Goal: Navigation & Orientation: Find specific page/section

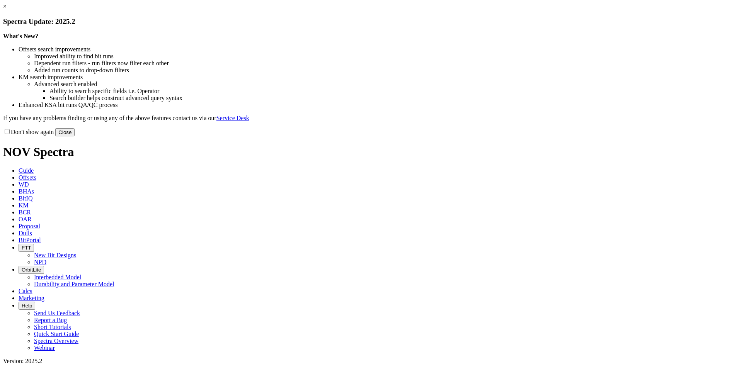
click at [75, 136] on button "Close" at bounding box center [64, 132] width 19 height 8
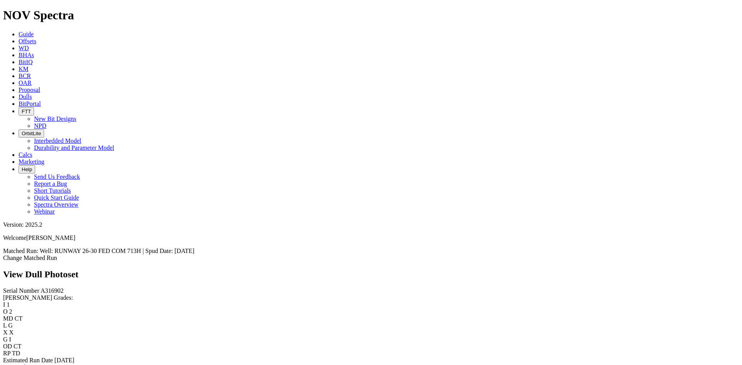
scroll to position [155, 0]
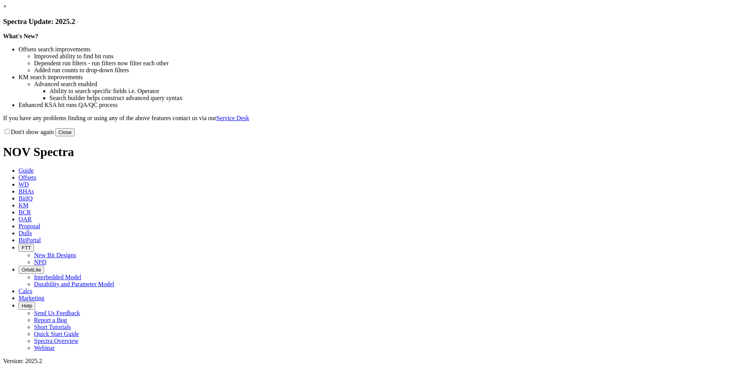
click at [75, 136] on button "Close" at bounding box center [64, 132] width 19 height 8
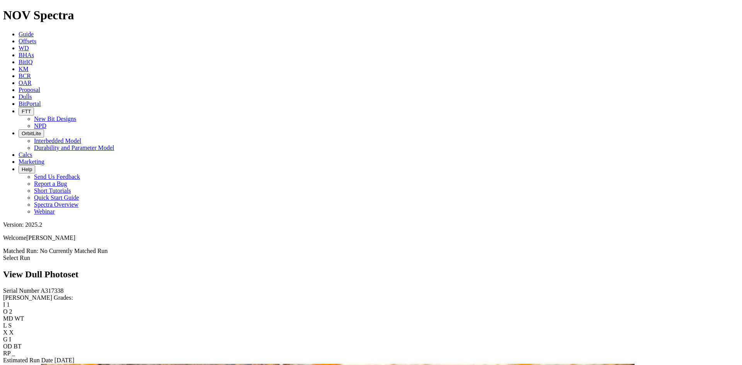
scroll to position [1656, 0]
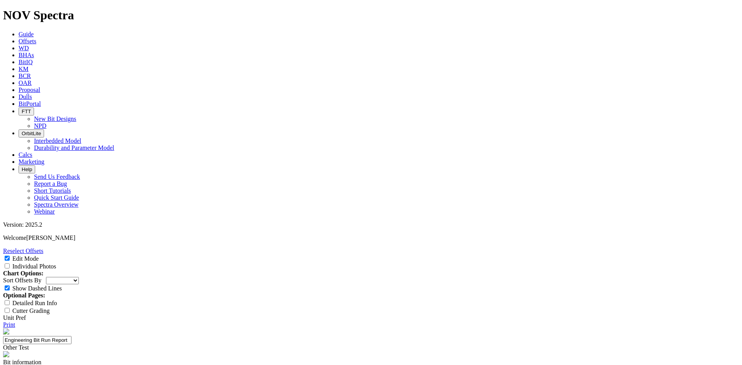
select select "Other"
